Goal: Information Seeking & Learning: Learn about a topic

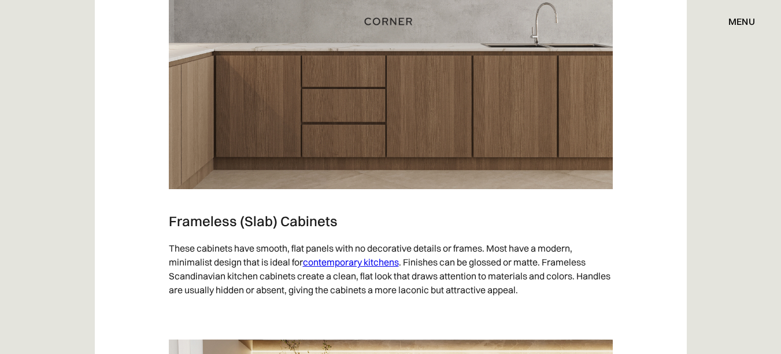
scroll to position [1377, 0]
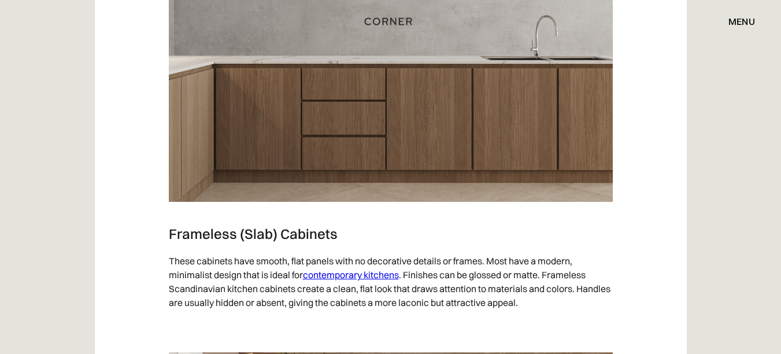
click at [738, 17] on div "menu" at bounding box center [742, 21] width 27 height 9
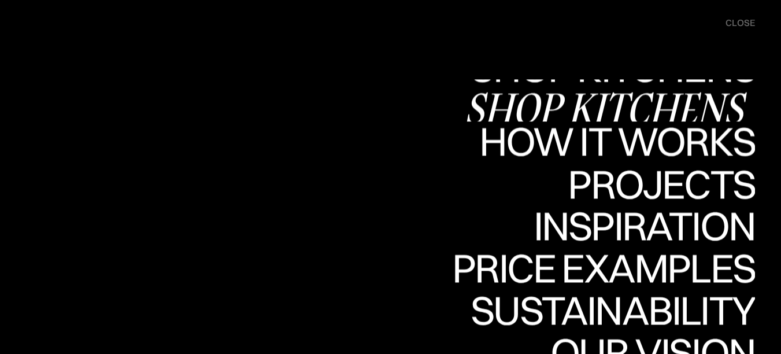
click at [631, 101] on div "Shop Kitchens" at bounding box center [609, 108] width 291 height 40
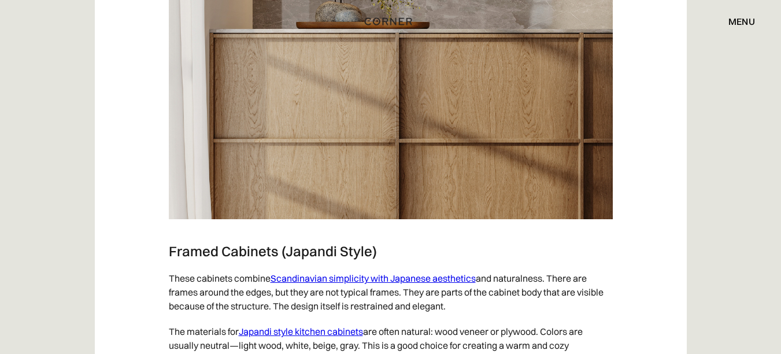
scroll to position [1850, 0]
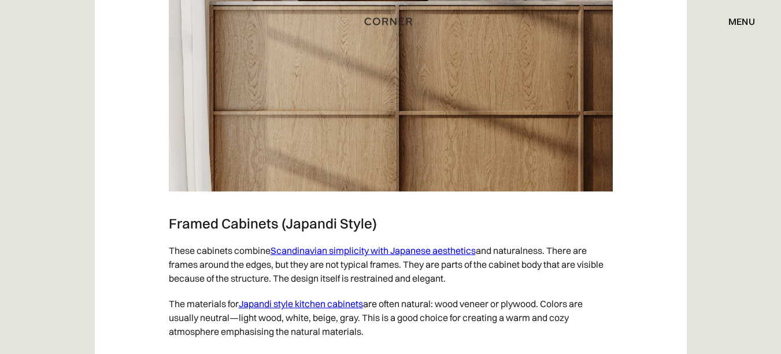
click at [435, 248] on link "Scandinavian simplicity with Japanese aesthetics" at bounding box center [373, 251] width 205 height 12
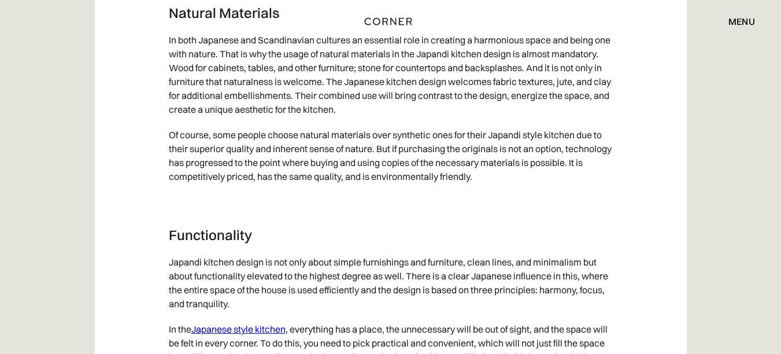
scroll to position [2255, 0]
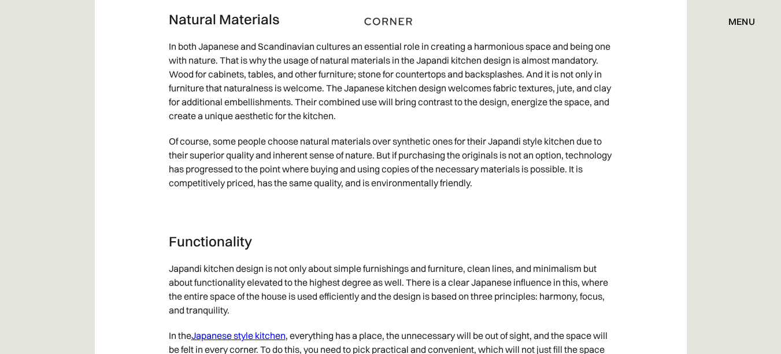
click at [753, 17] on div "menu" at bounding box center [742, 21] width 27 height 9
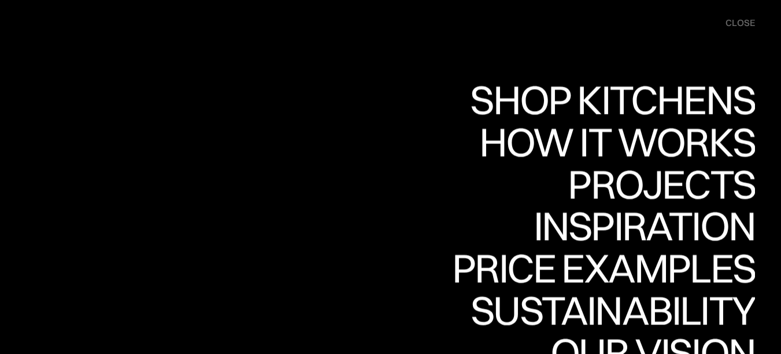
scroll to position [1793, 0]
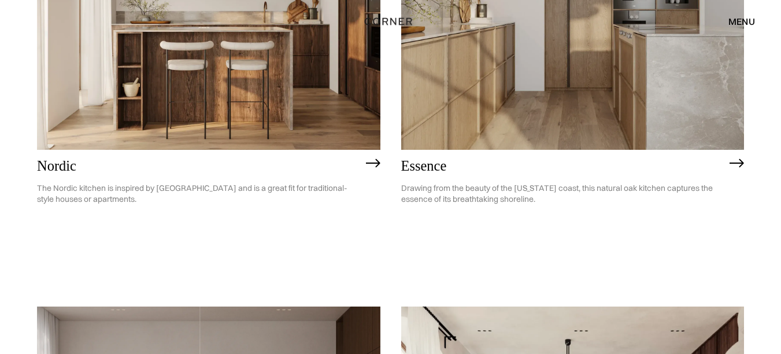
scroll to position [287, 0]
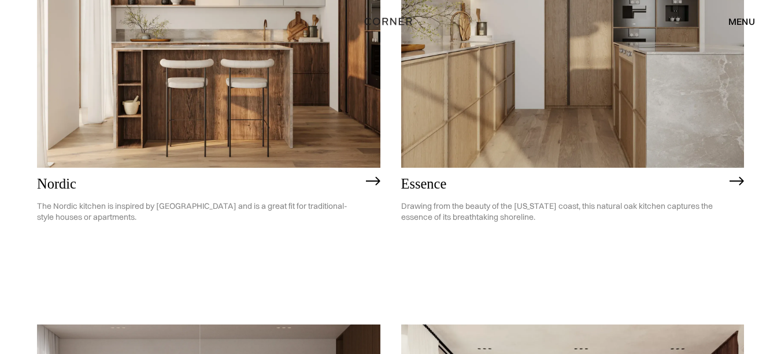
click at [479, 111] on img at bounding box center [572, 30] width 343 height 275
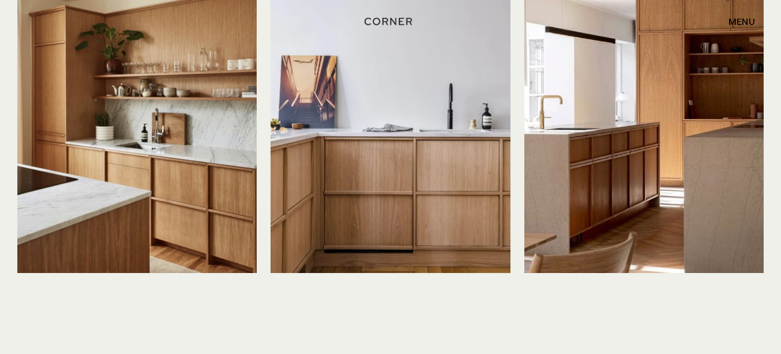
scroll to position [2776, 0]
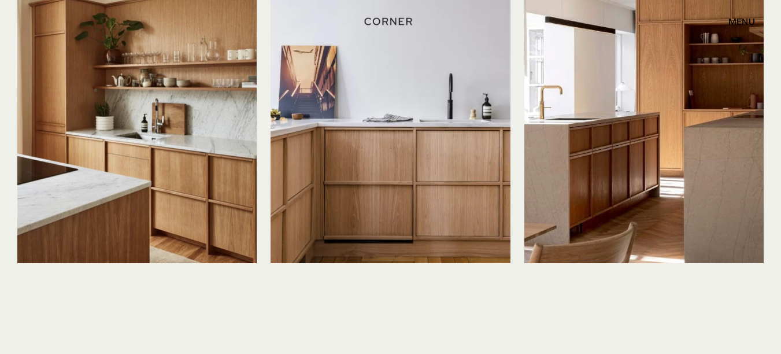
click at [151, 163] on img at bounding box center [136, 103] width 239 height 319
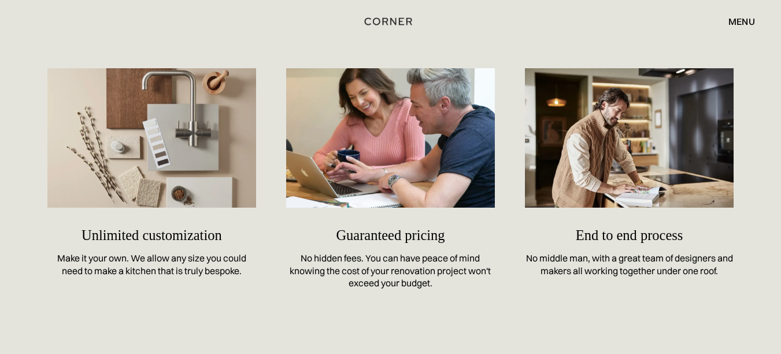
scroll to position [4857, 0]
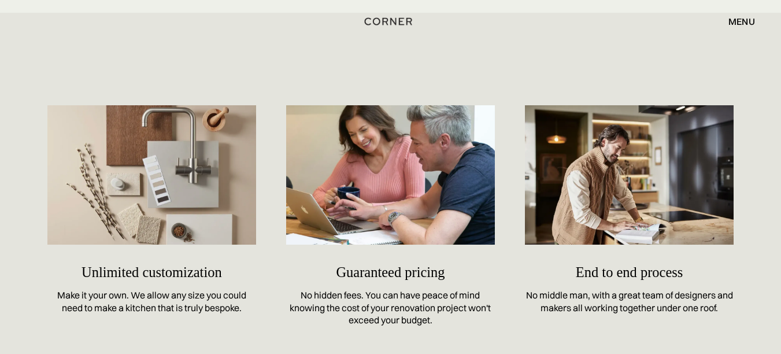
click at [176, 195] on img at bounding box center [151, 174] width 209 height 139
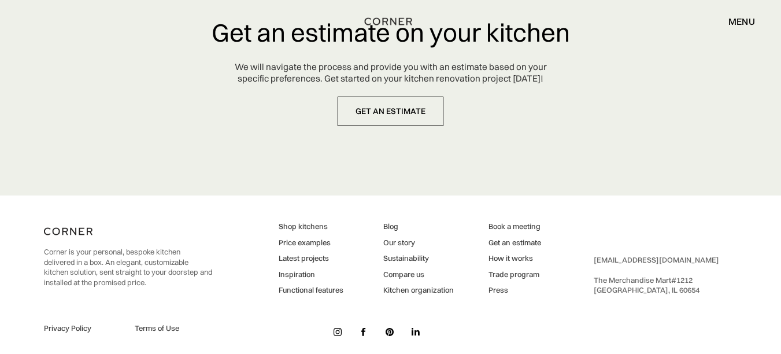
scroll to position [5530, 0]
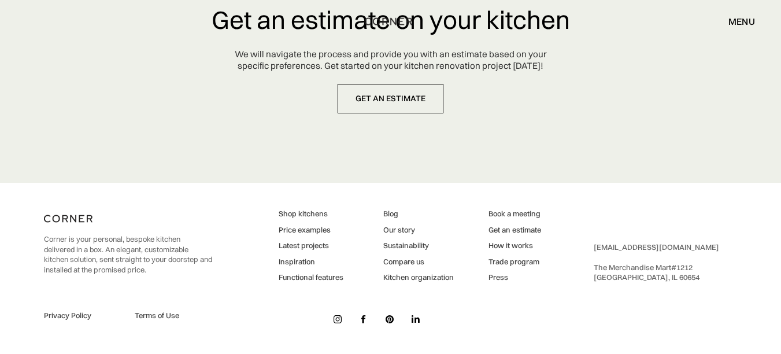
click at [328, 246] on link "Latest projects" at bounding box center [311, 246] width 65 height 10
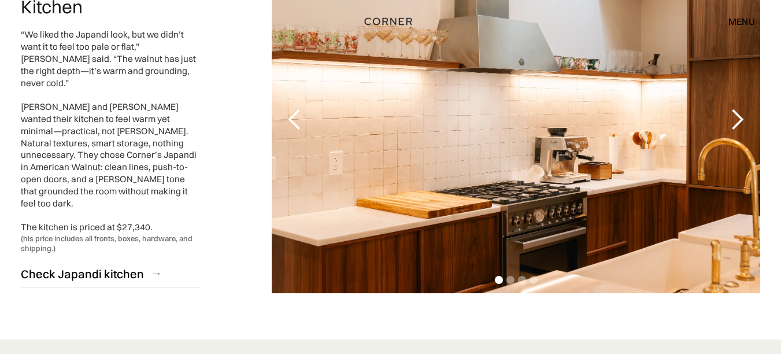
scroll to position [2718, 0]
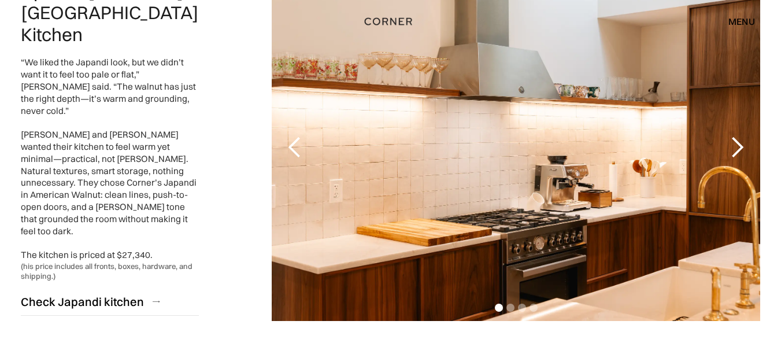
click at [735, 136] on div "next slide" at bounding box center [737, 147] width 23 height 23
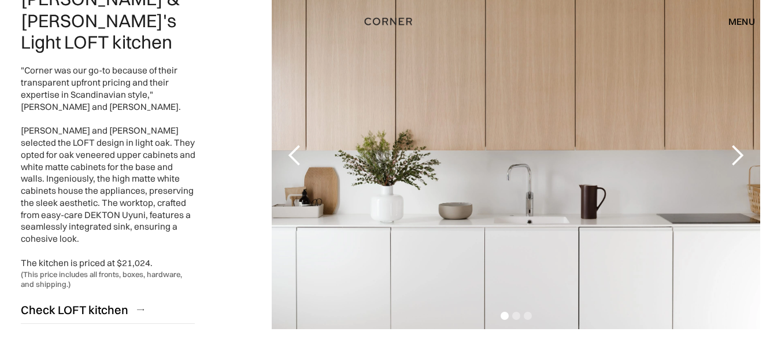
scroll to position [1044, 0]
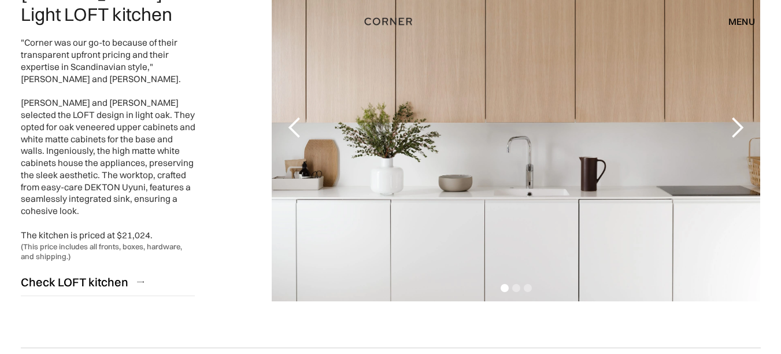
click at [741, 129] on div "next slide" at bounding box center [737, 127] width 23 height 23
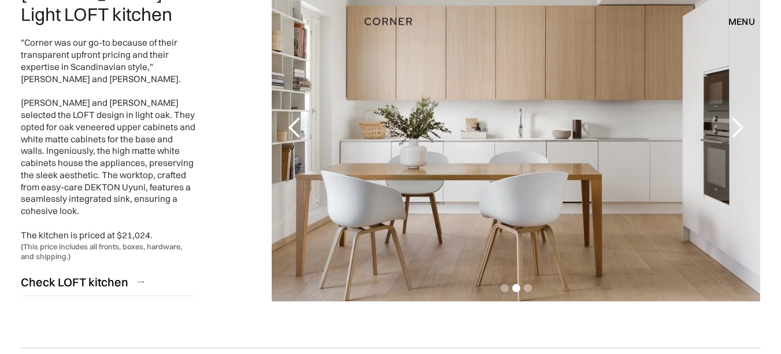
click at [741, 129] on div "next slide" at bounding box center [737, 127] width 23 height 23
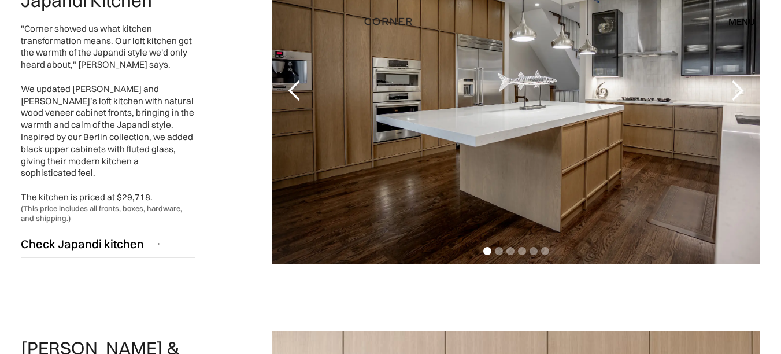
scroll to position [640, 0]
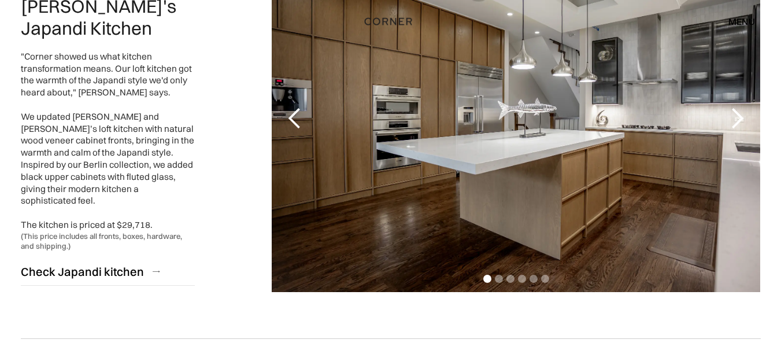
click at [740, 116] on div "next slide" at bounding box center [737, 118] width 23 height 23
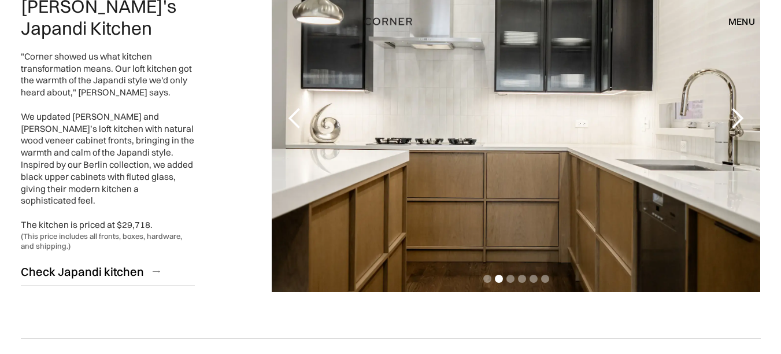
click at [740, 116] on div "next slide" at bounding box center [737, 118] width 23 height 23
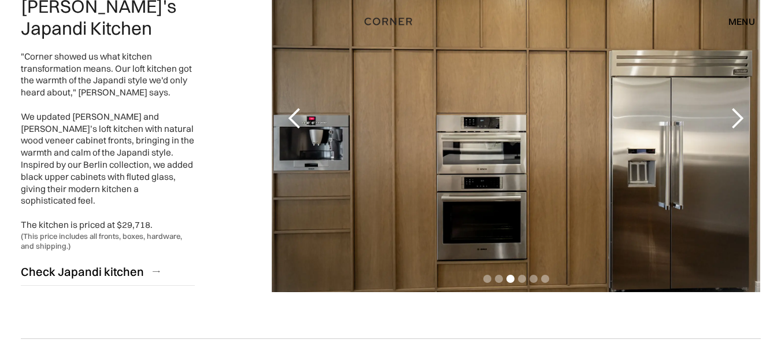
click at [740, 116] on div "next slide" at bounding box center [737, 118] width 23 height 23
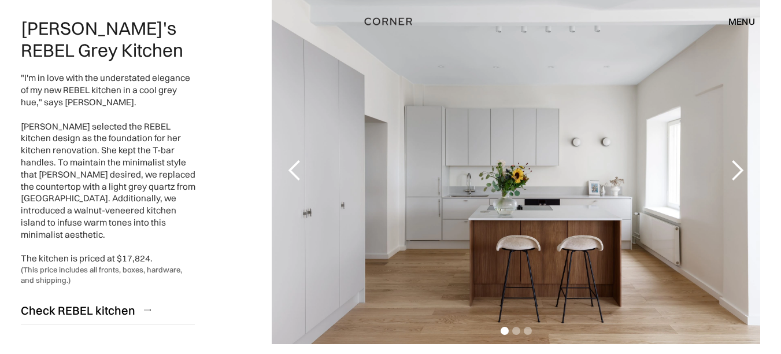
scroll to position [0, 0]
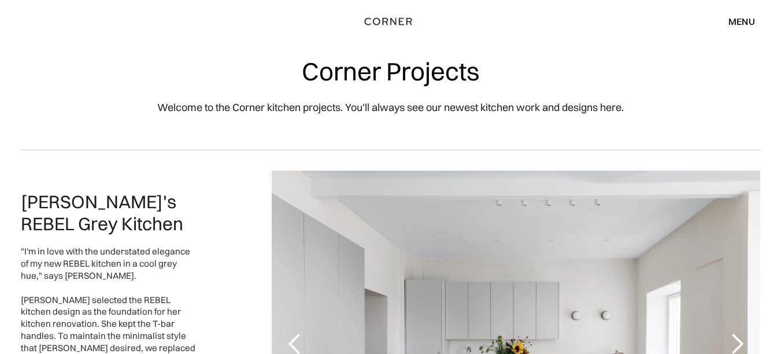
click at [732, 21] on div "menu" at bounding box center [742, 21] width 27 height 9
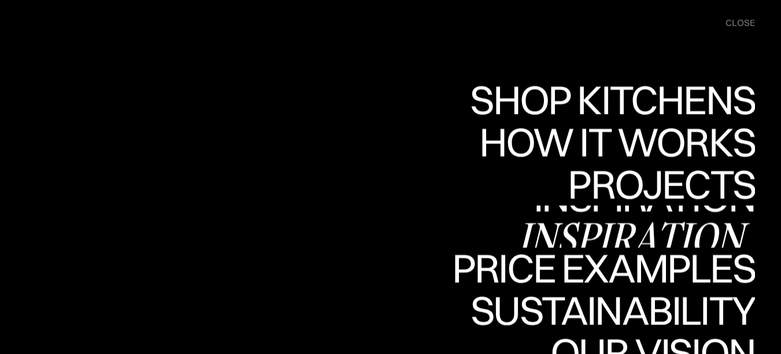
click at [570, 224] on div "Inspiration" at bounding box center [637, 237] width 238 height 40
